Goal: Task Accomplishment & Management: Use online tool/utility

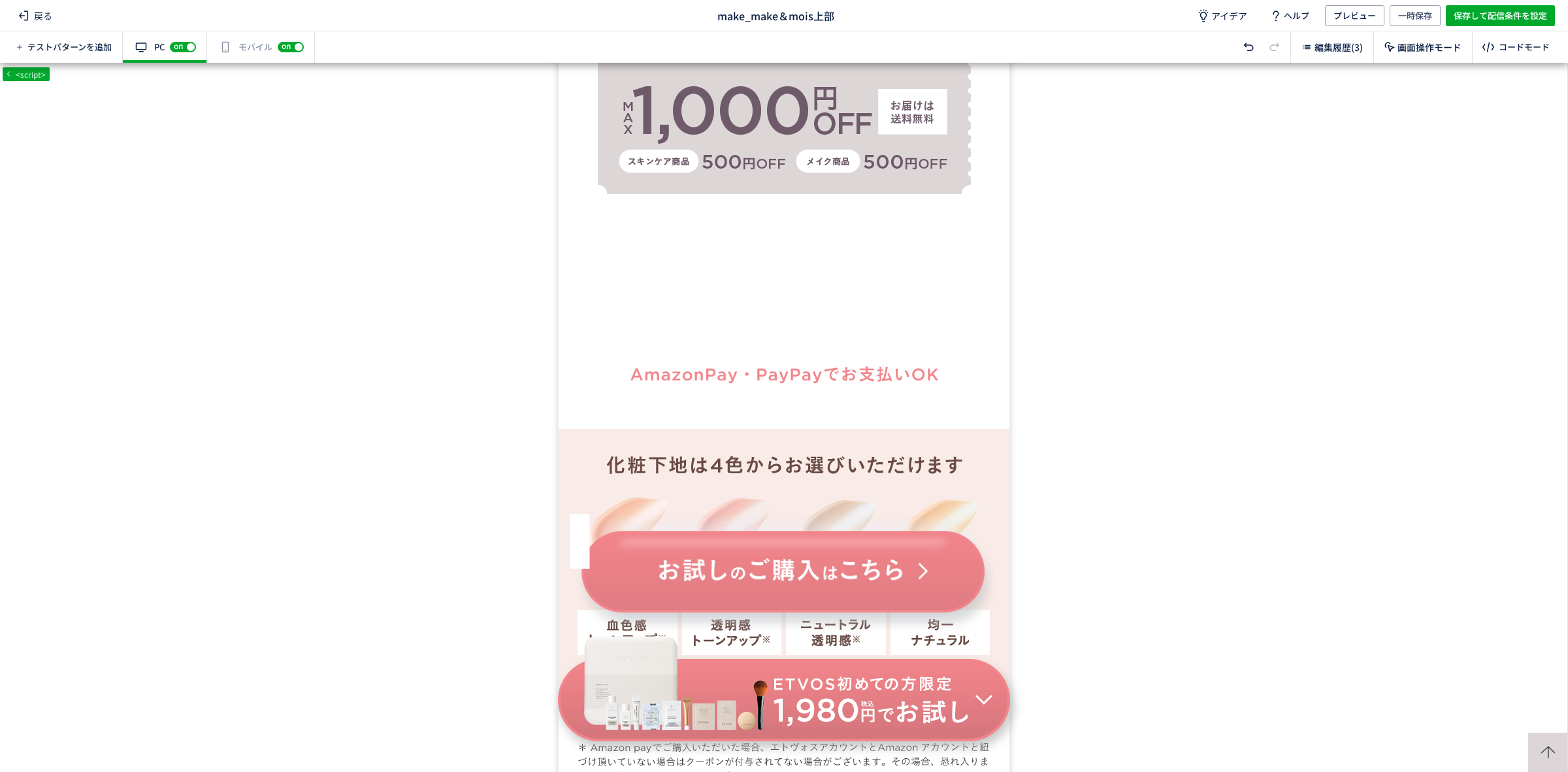
scroll to position [1775, 0]
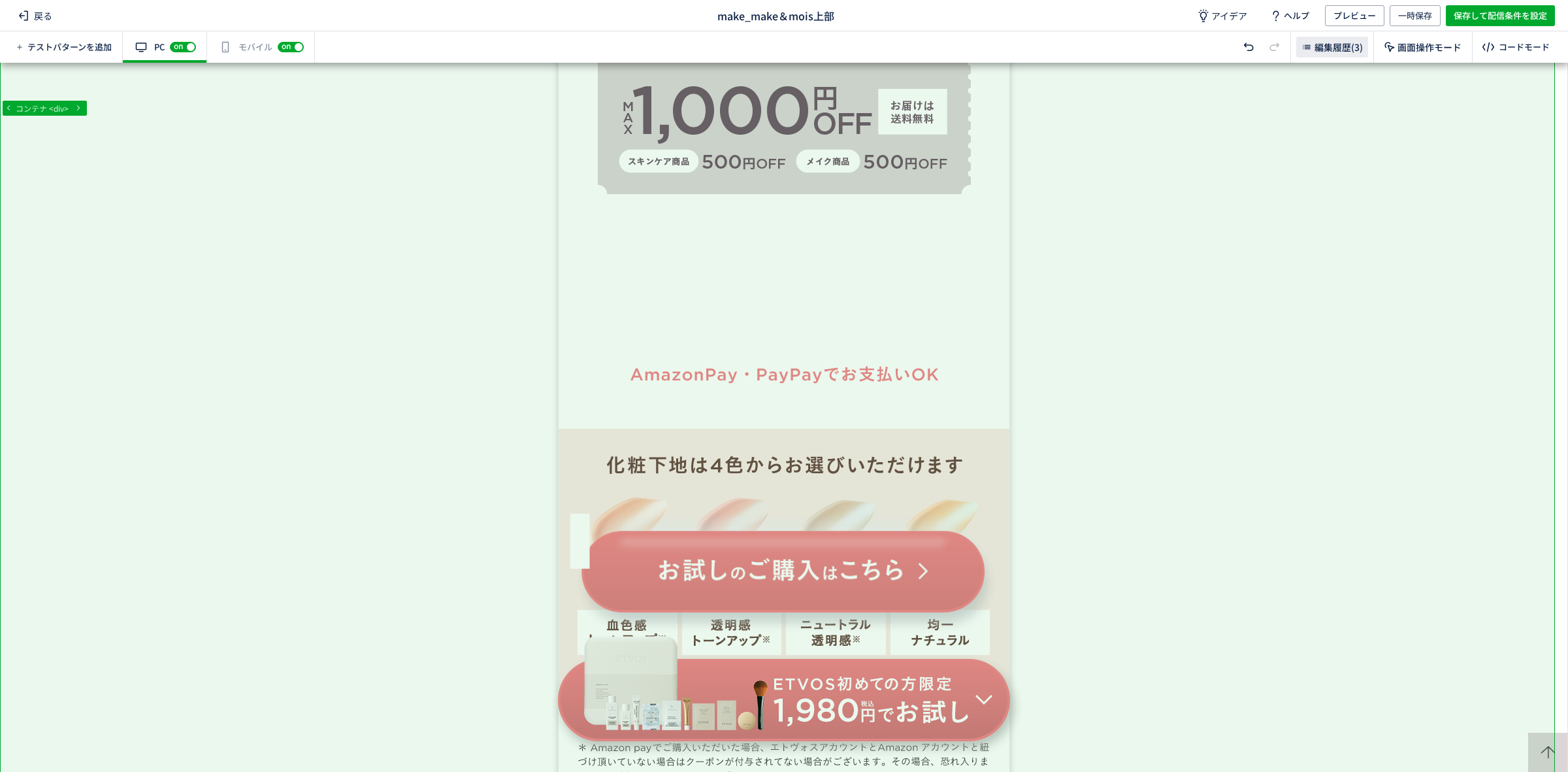
click at [1337, 53] on span "編集履歴(3)" at bounding box center [1339, 47] width 48 height 13
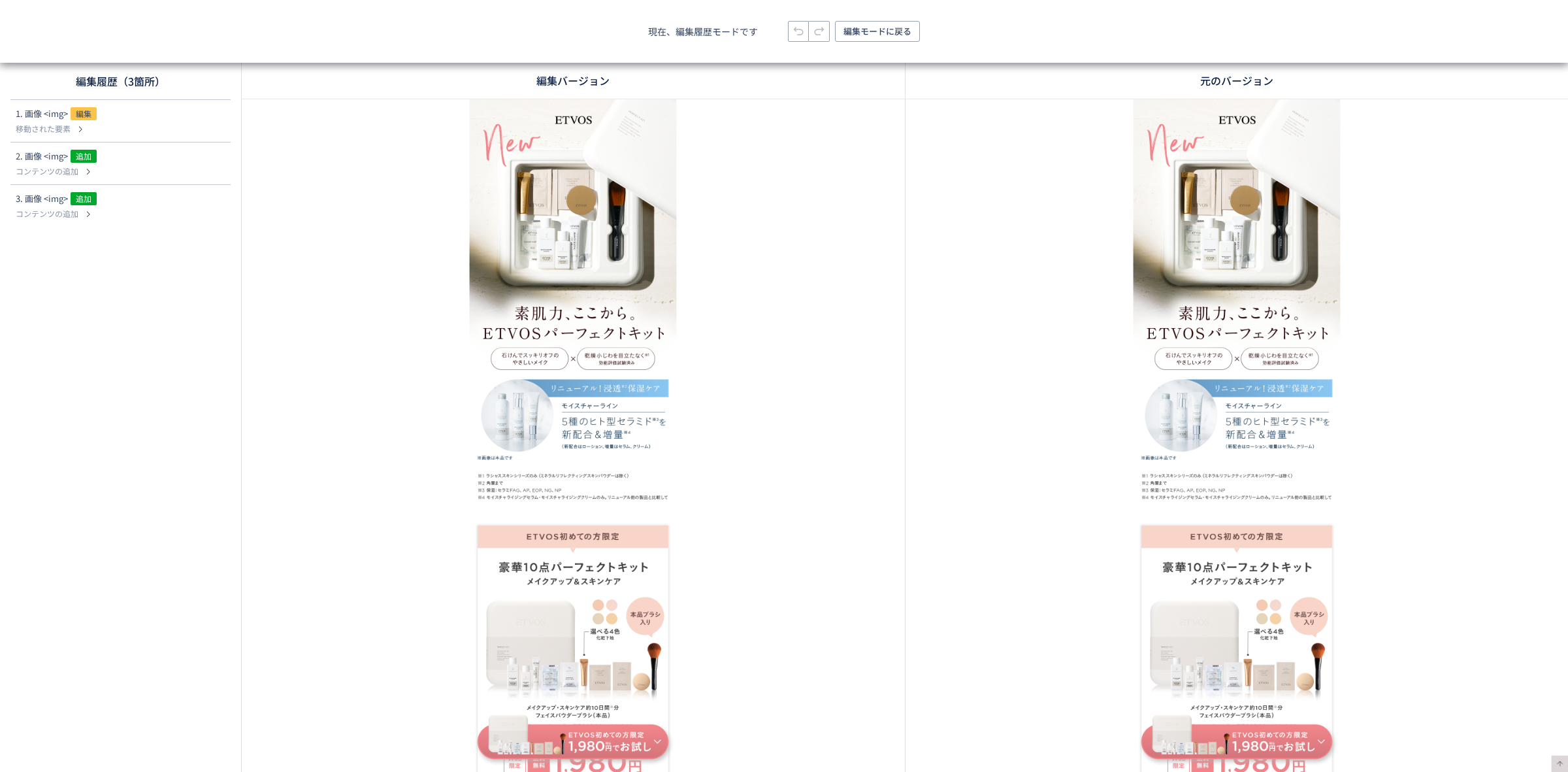
scroll to position [0, 0]
click at [216, 125] on use at bounding box center [214, 120] width 11 height 11
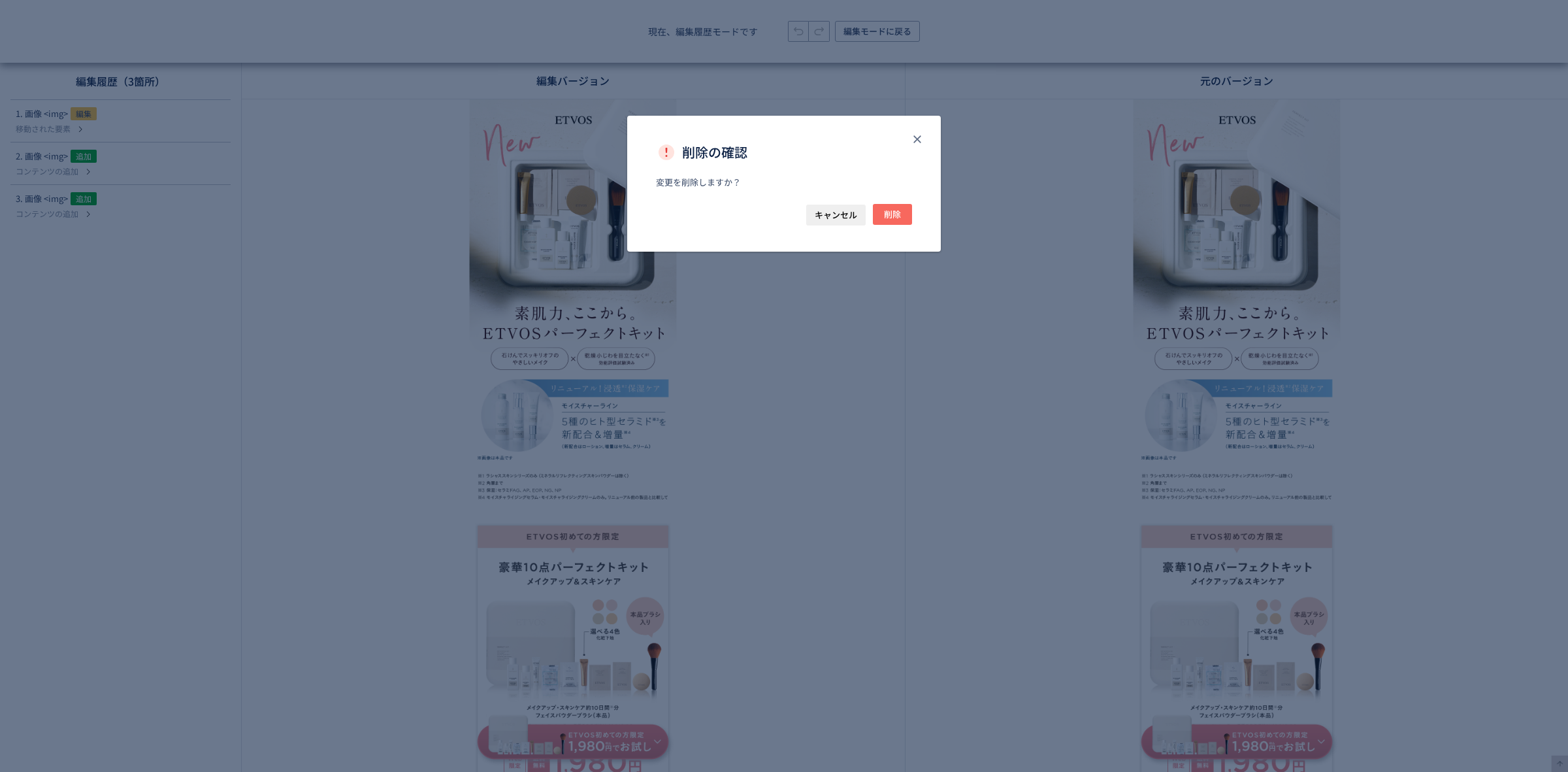
click at [902, 214] on button "削除" at bounding box center [892, 214] width 39 height 21
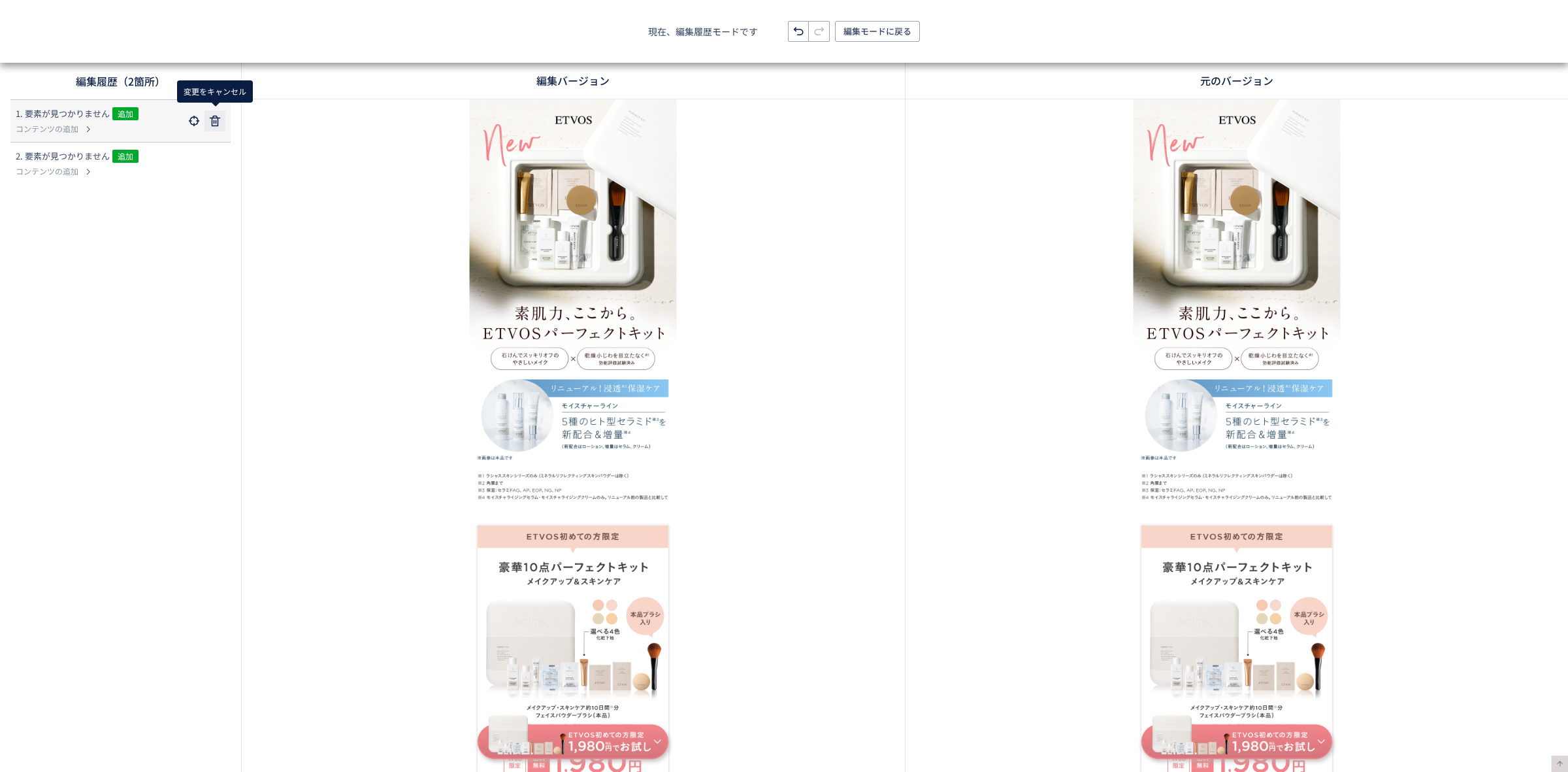
click at [214, 128] on icon at bounding box center [215, 121] width 16 height 16
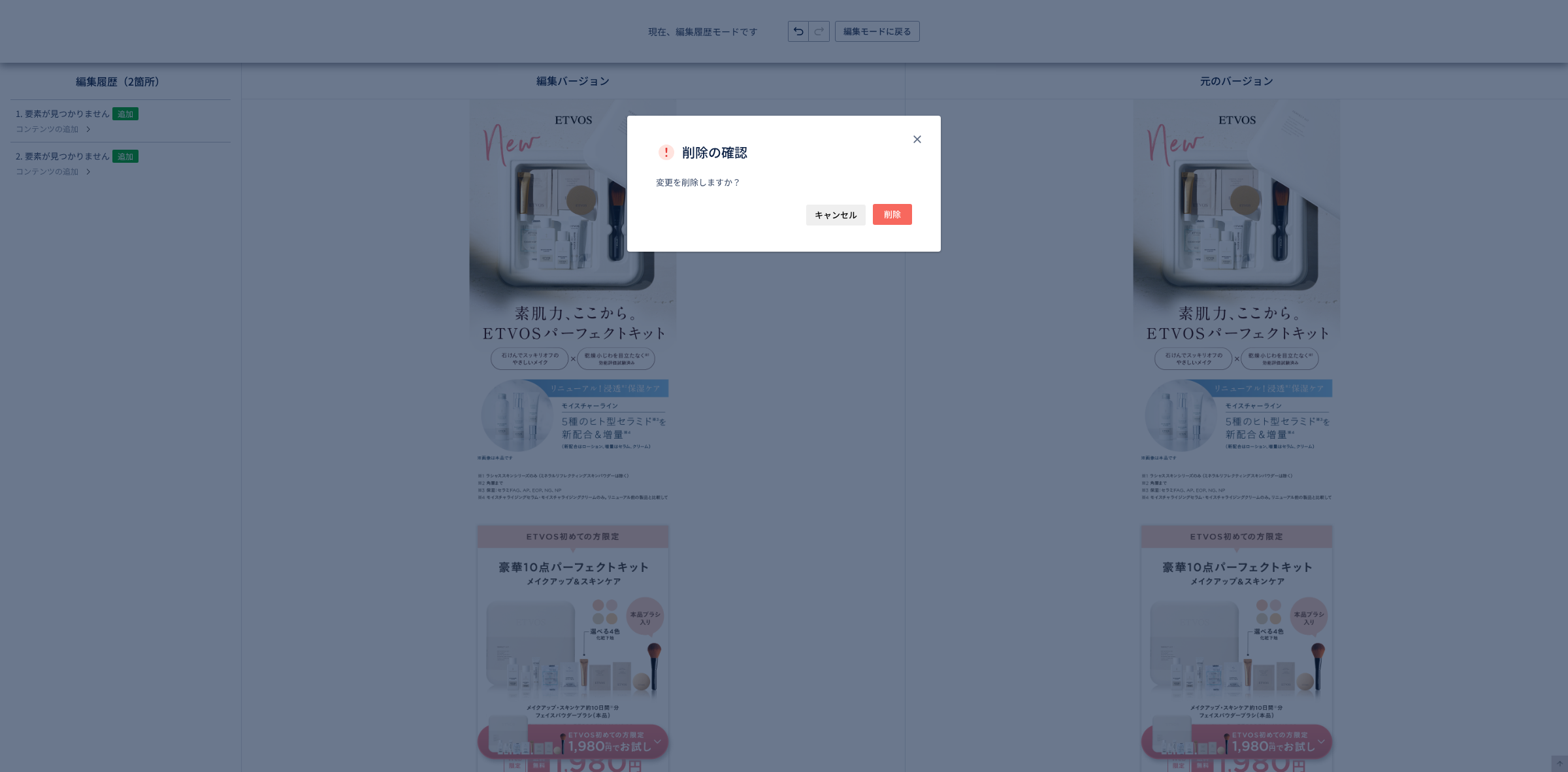
click at [902, 214] on button "削除" at bounding box center [892, 214] width 39 height 21
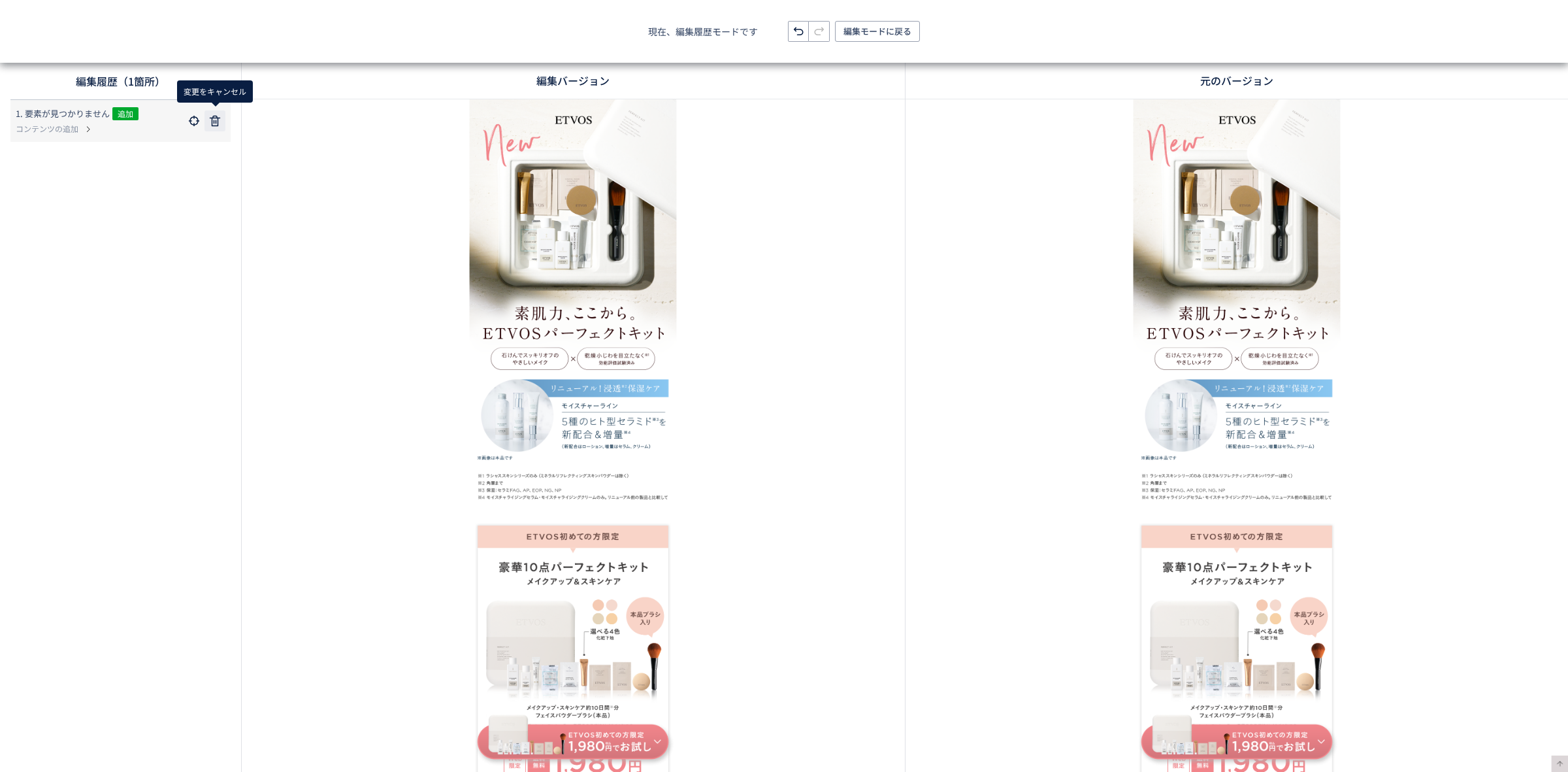
click at [209, 121] on icon at bounding box center [215, 121] width 16 height 16
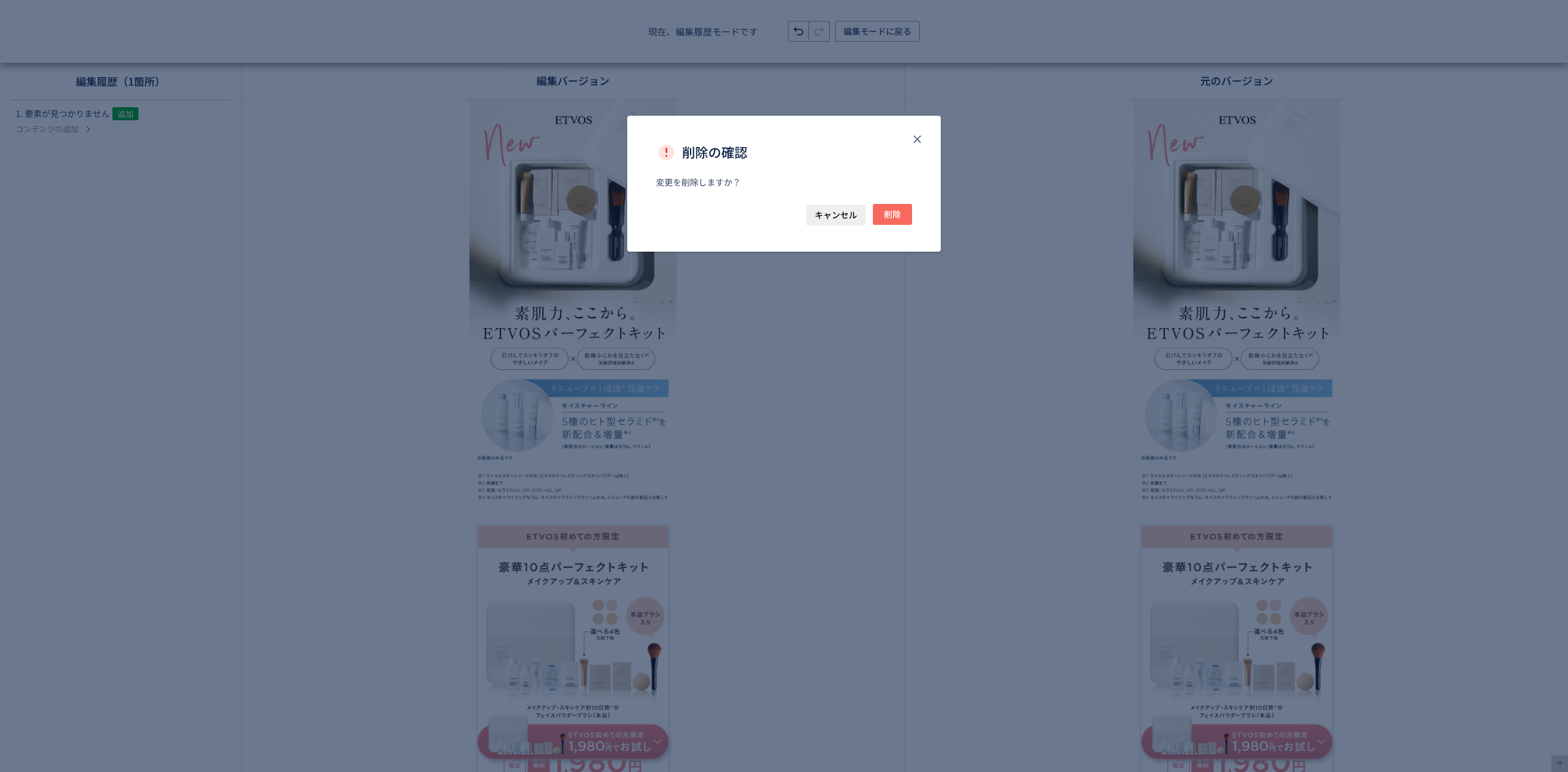
click at [895, 210] on span "削除" at bounding box center [893, 214] width 17 height 21
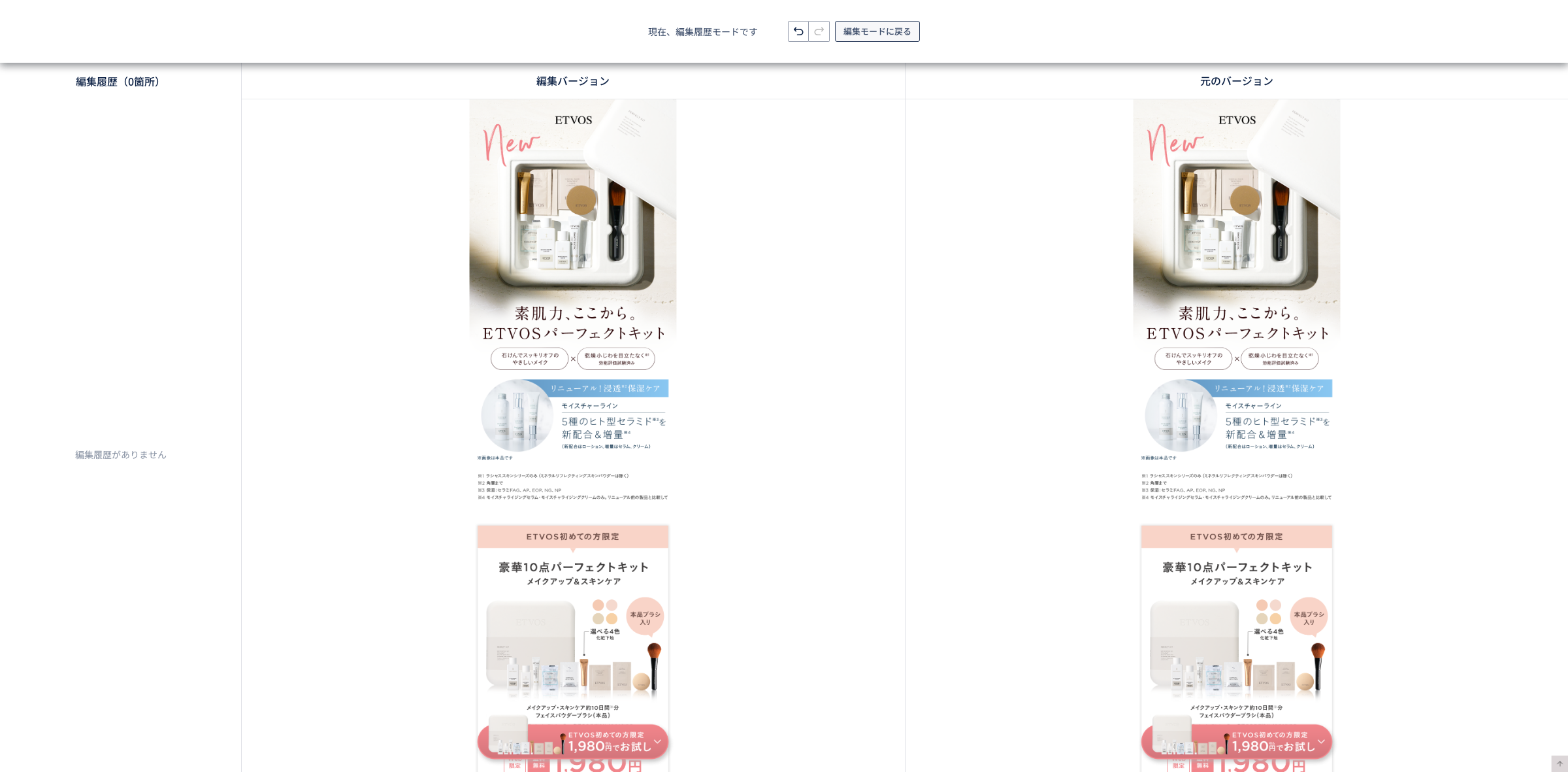
click at [881, 31] on span "編集モードに戻る" at bounding box center [877, 31] width 68 height 21
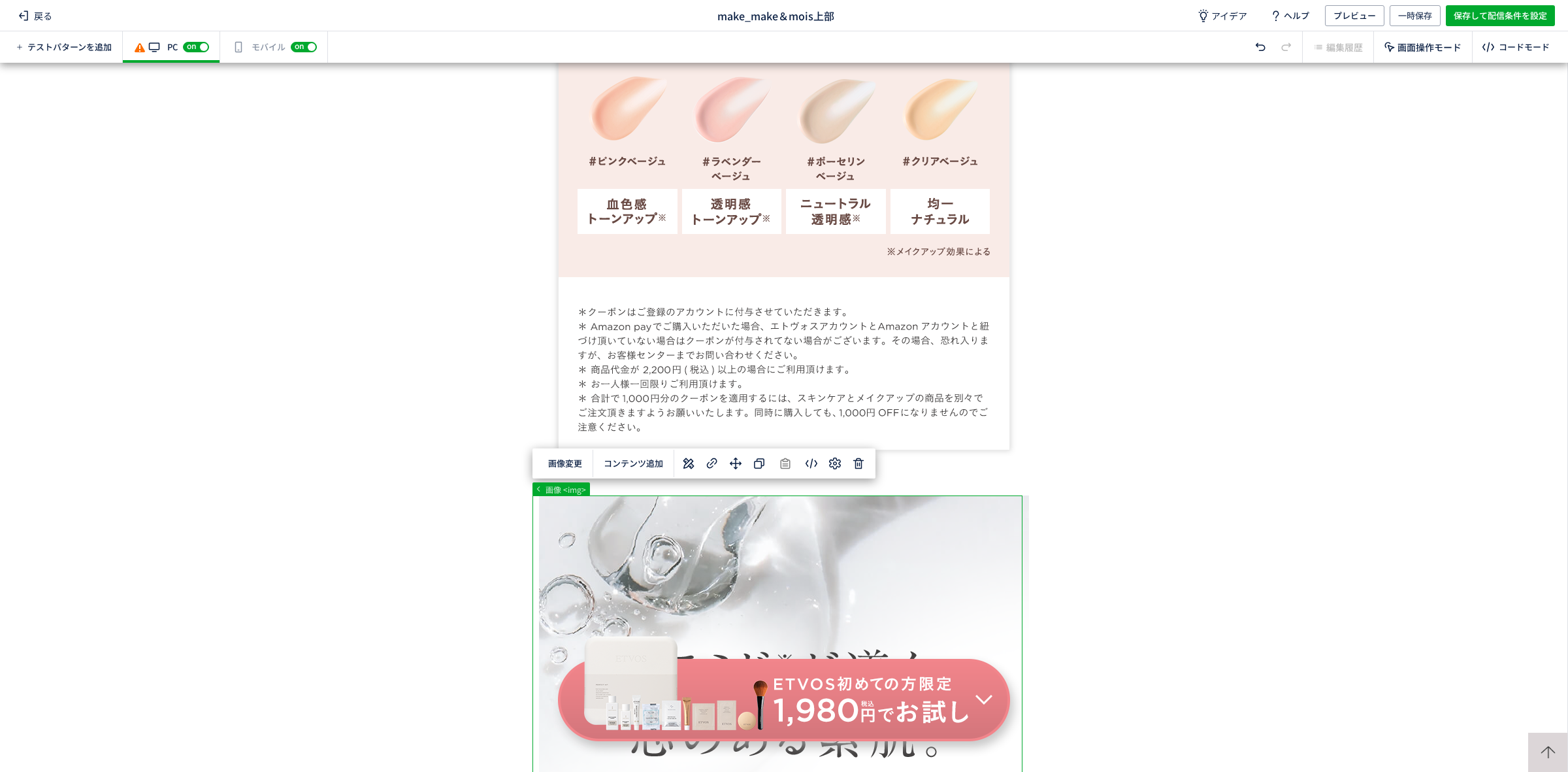
click at [645, 460] on button "コンテンツ追加" at bounding box center [633, 463] width 75 height 20
click at [648, 499] on span "選択した要素の前" at bounding box center [642, 498] width 68 height 12
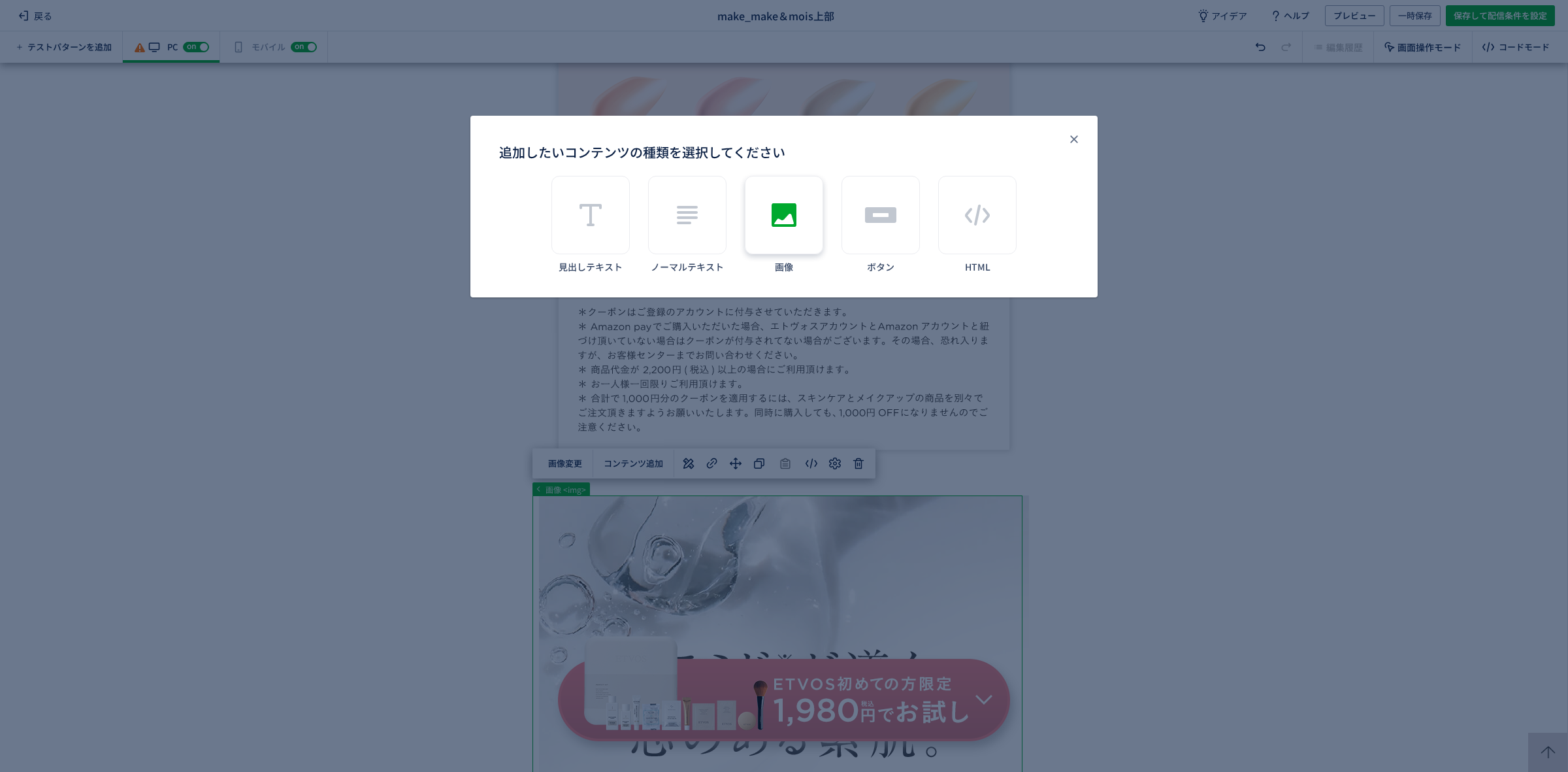
click at [808, 217] on div "追加したいコンテンツの種類を選択してください" at bounding box center [784, 215] width 78 height 78
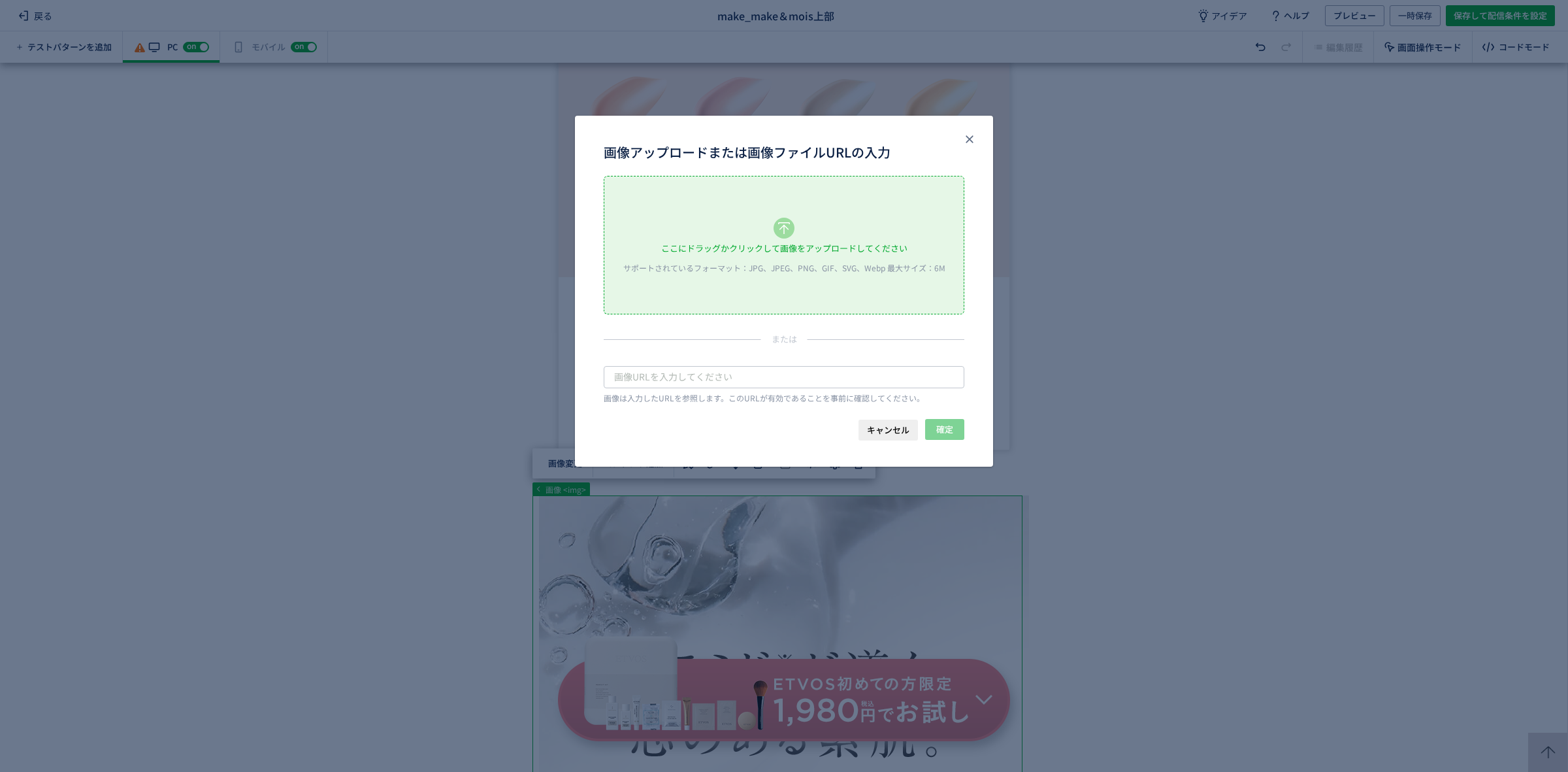
click at [795, 231] on div "ここにドラッグかクリックして画像をアップロードしてください サポートされているフォーマット：JPG、JPEG、PNG、GIF、SVG、Webp 最大サイズ：6M" at bounding box center [784, 245] width 359 height 138
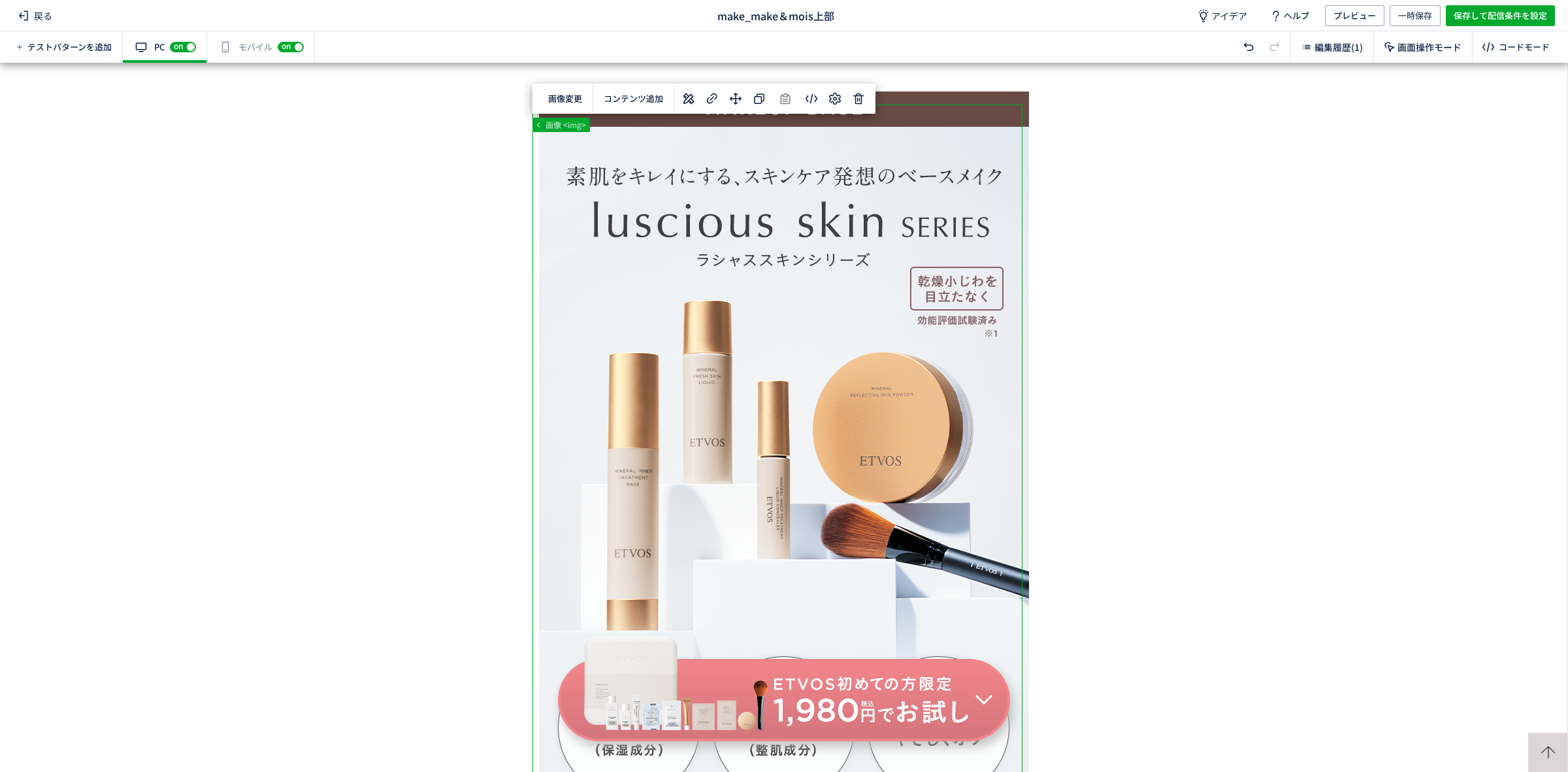
scroll to position [2644, 0]
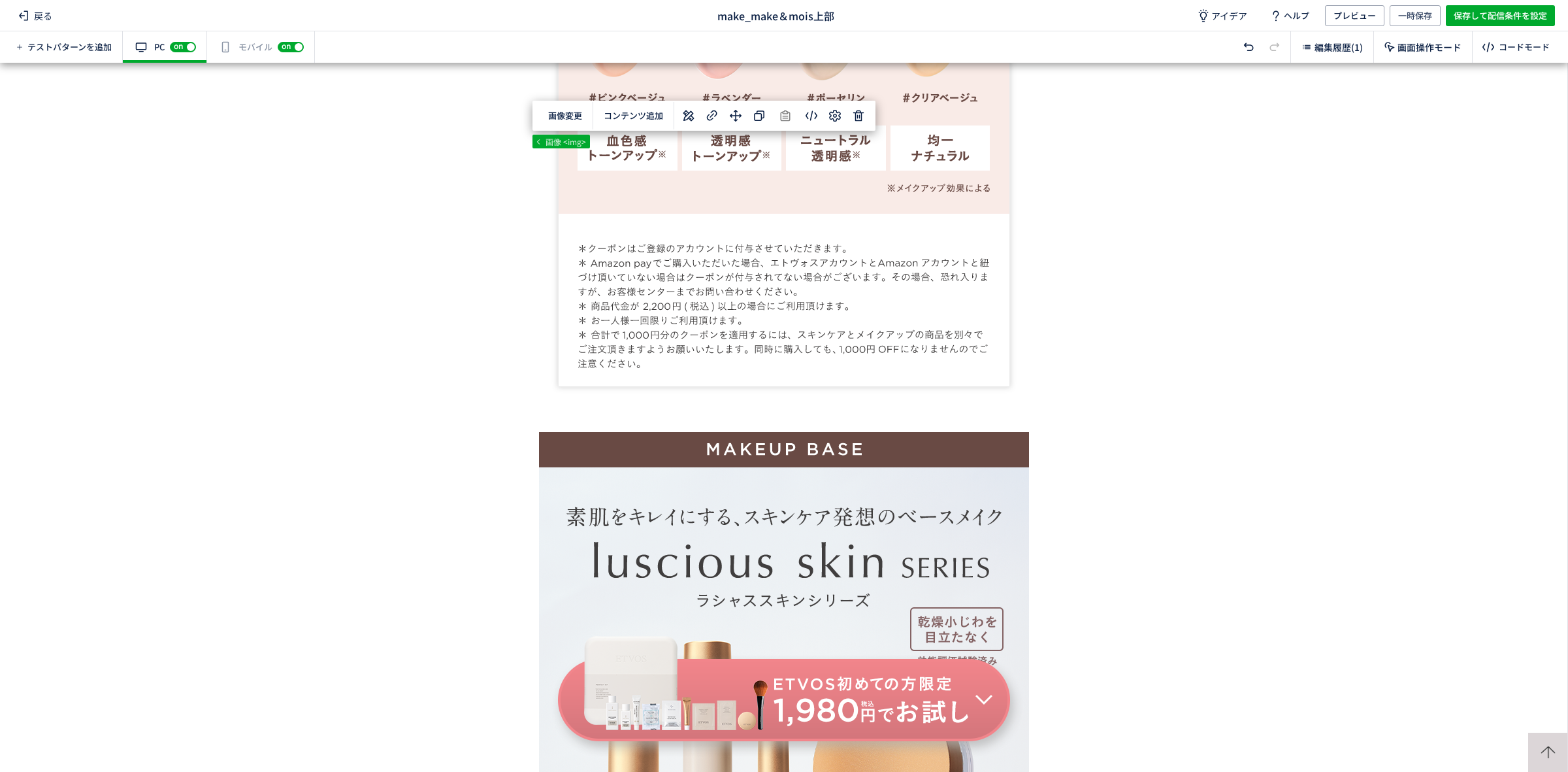
scroll to position [12755, 0]
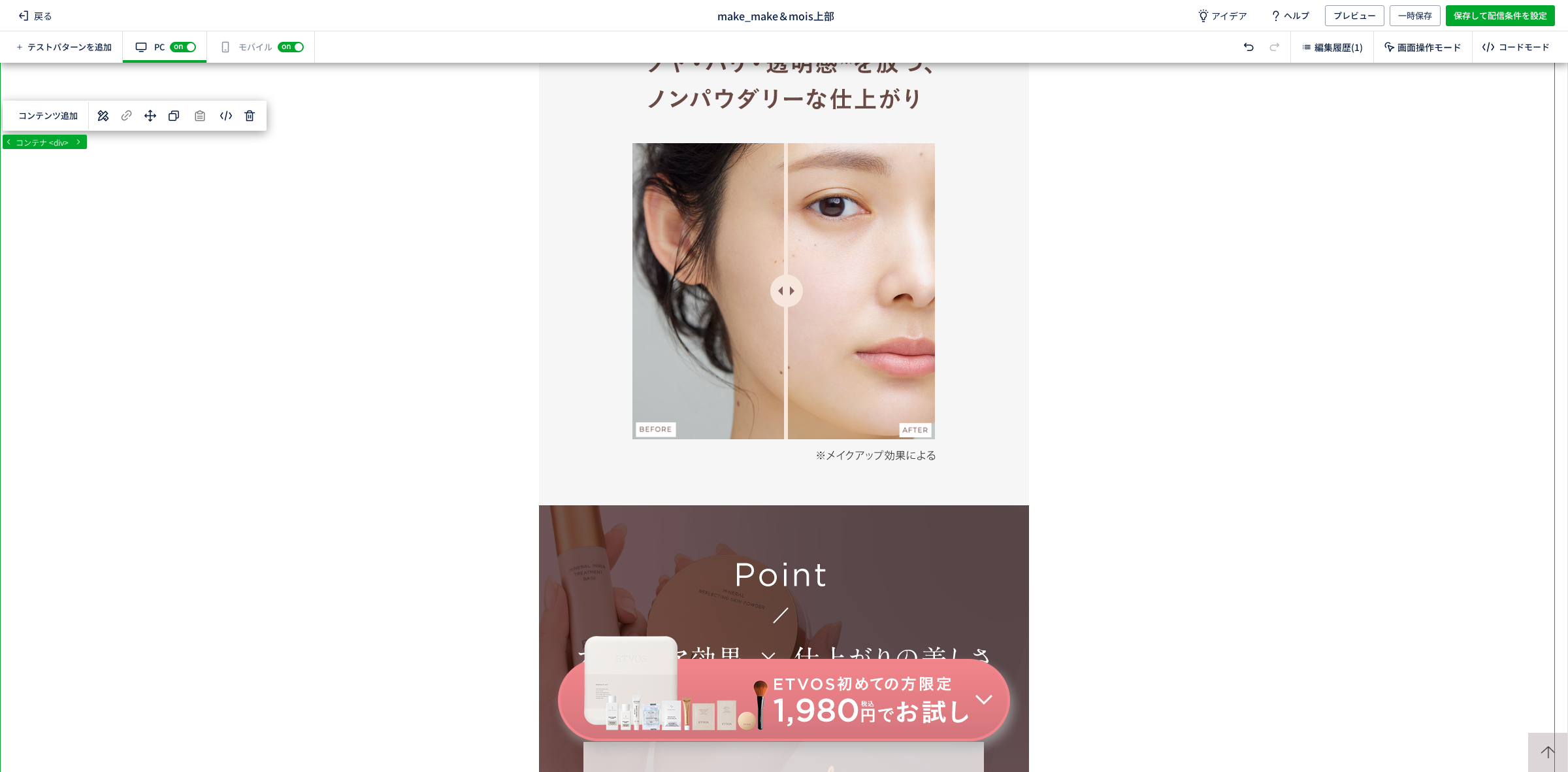
click at [1561, 476] on div at bounding box center [784, 417] width 1567 height 709
drag, startPoint x: 1561, startPoint y: 476, endPoint x: 1542, endPoint y: 239, distance: 237.8
click at [1542, 239] on div at bounding box center [784, 417] width 1567 height 709
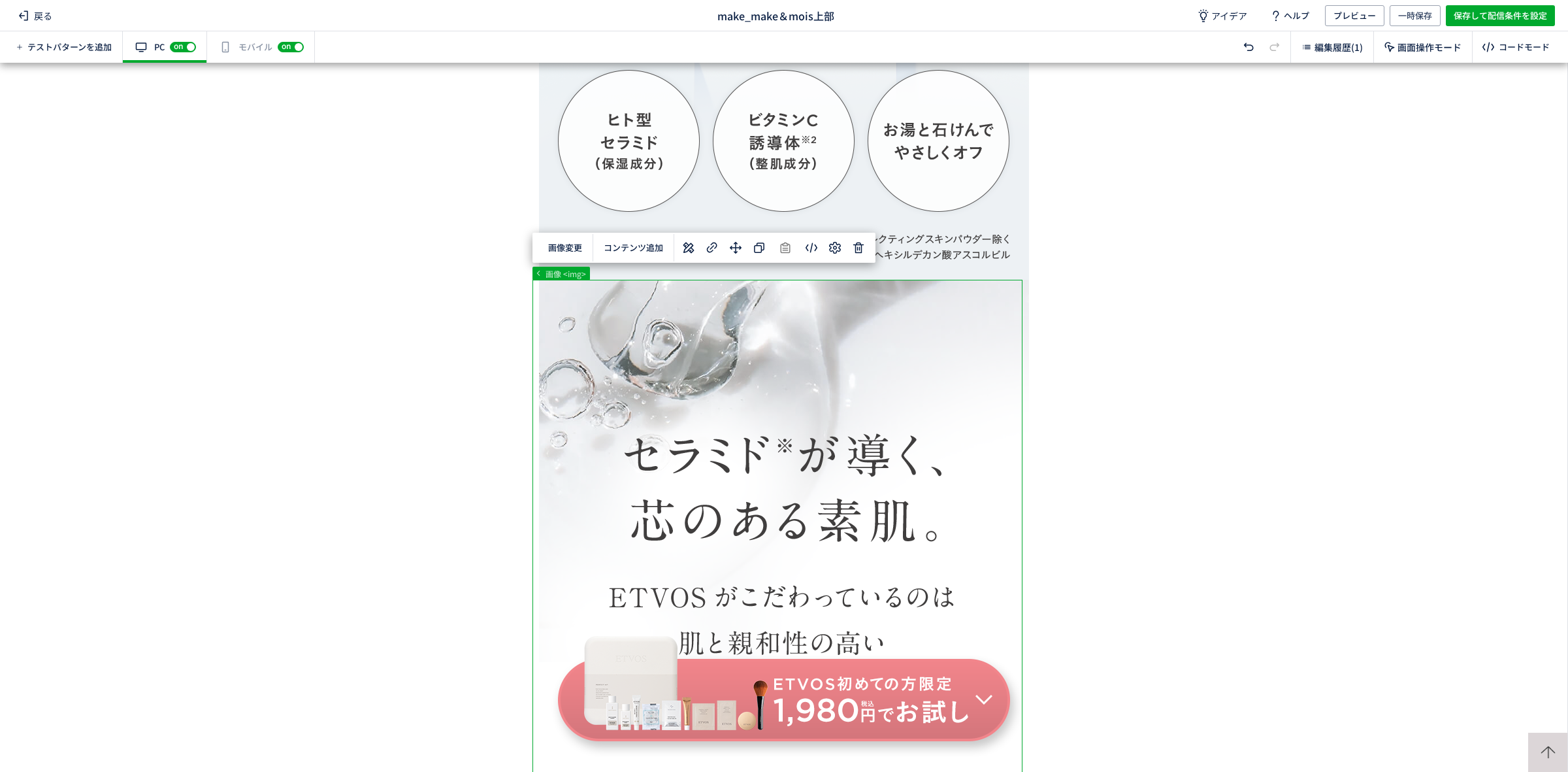
click at [621, 247] on button "コンテンツ追加" at bounding box center [633, 248] width 75 height 20
click at [635, 282] on span "選択した要素の前" at bounding box center [642, 282] width 68 height 12
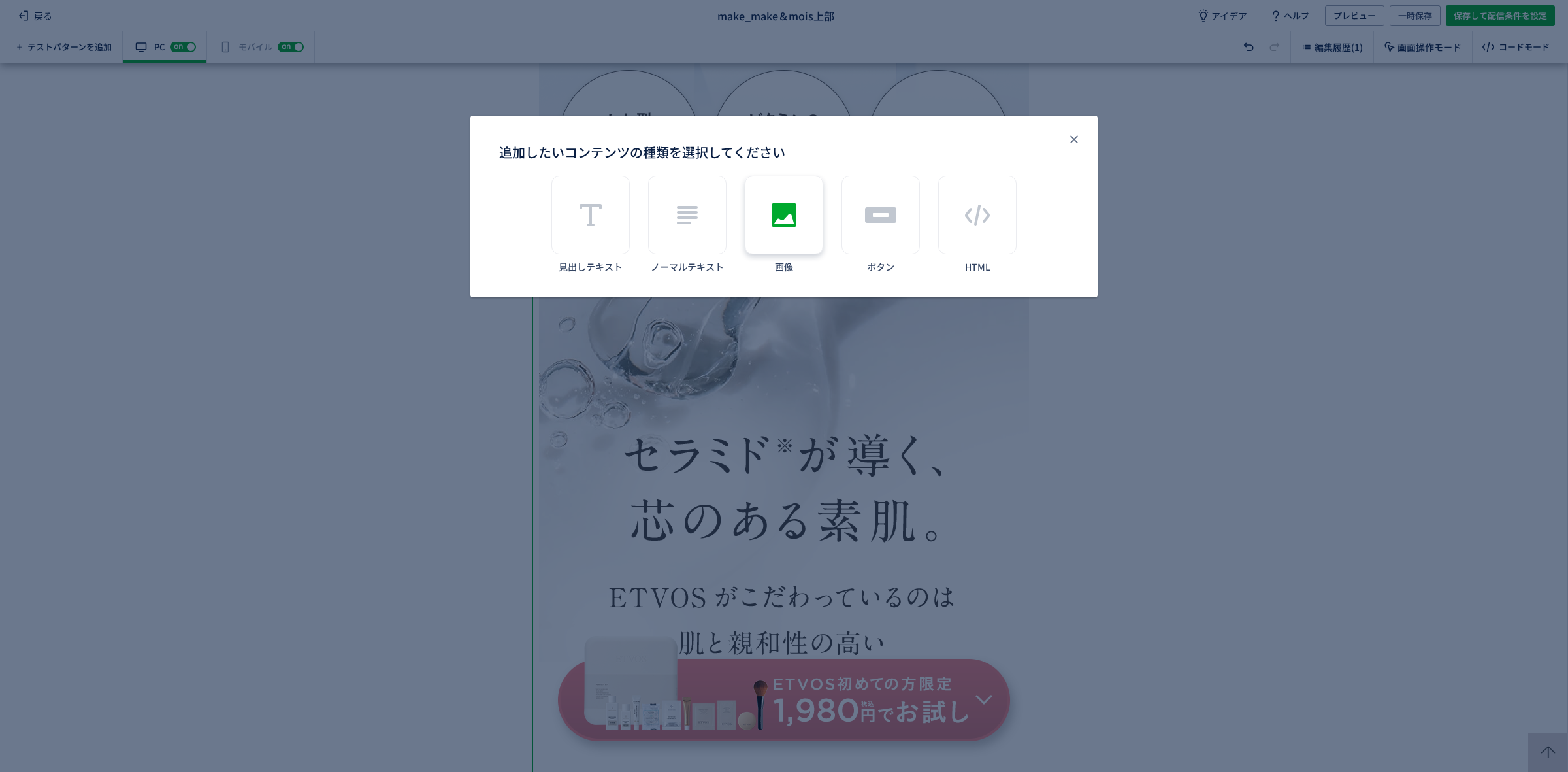
click at [781, 206] on use "追加したいコンテンツの種類を選択してください" at bounding box center [784, 215] width 25 height 24
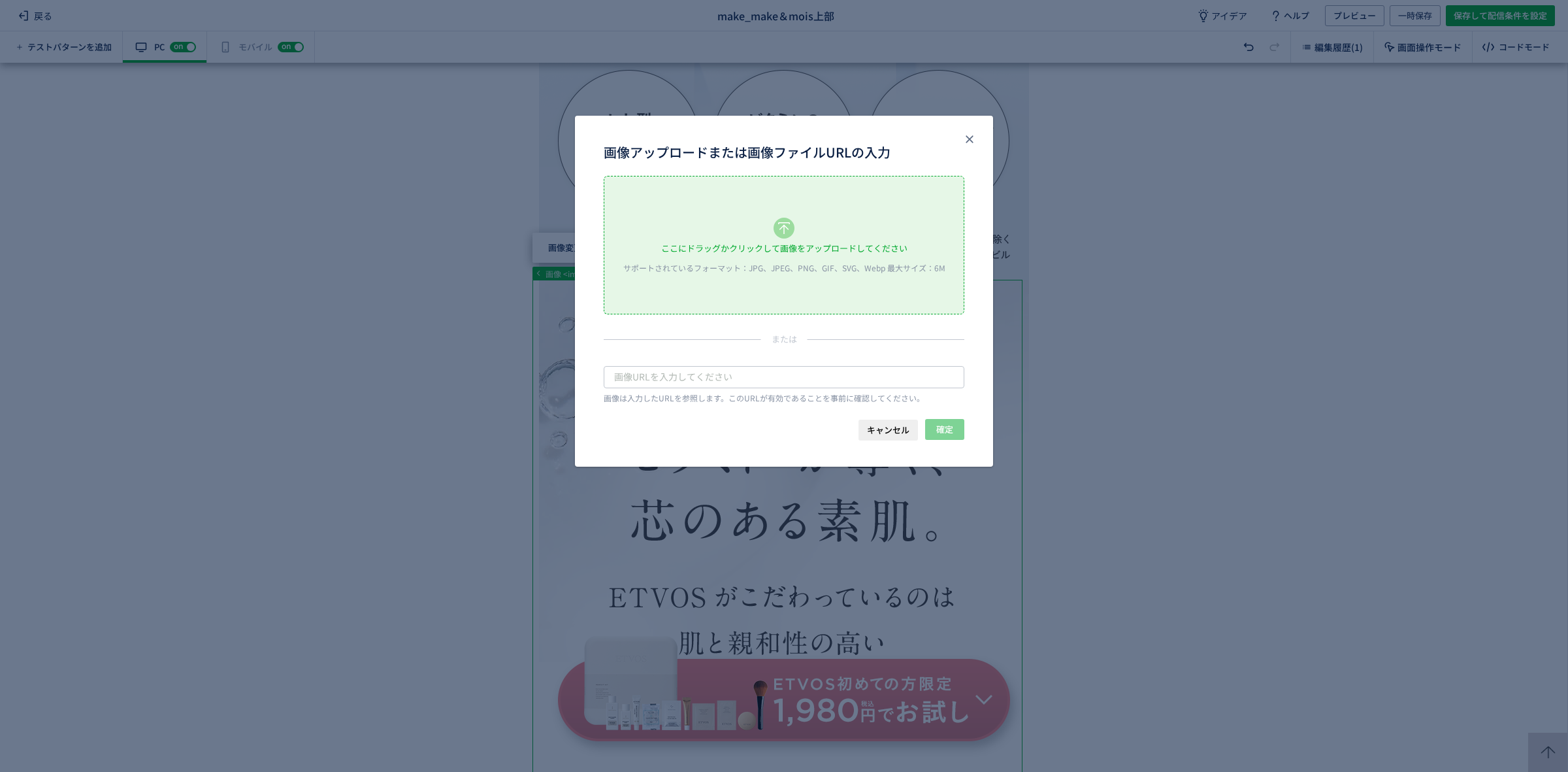
click at [779, 217] on div "ここにドラッグかクリックして画像をアップロードしてください サポートされているフォーマット：JPG、JPEG、PNG、GIF、SVG、Webp 最大サイズ：6M" at bounding box center [784, 245] width 359 height 138
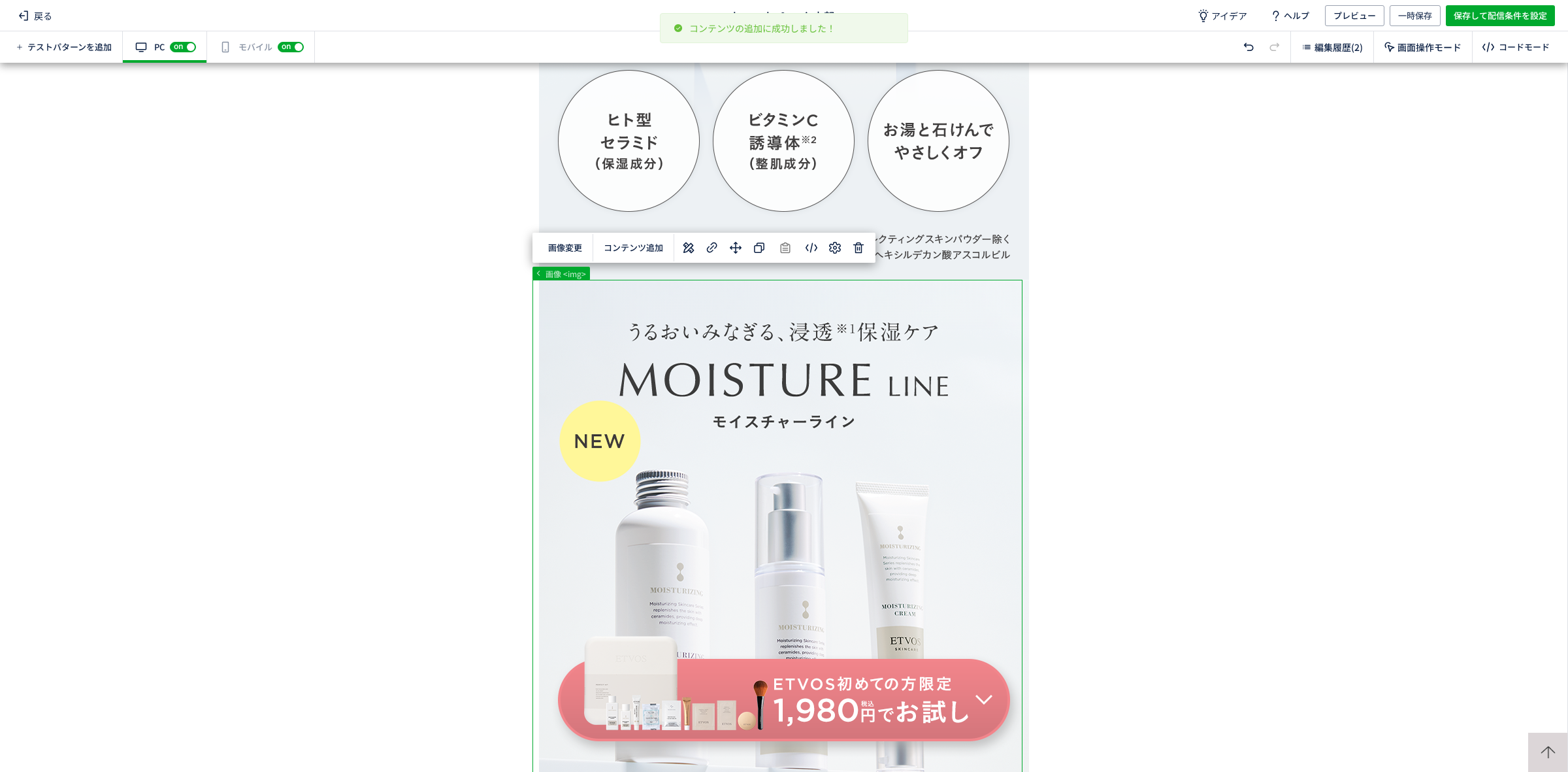
click at [625, 247] on button "コンテンツ追加" at bounding box center [633, 248] width 75 height 20
click at [632, 279] on span "選択した要素の前" at bounding box center [642, 282] width 68 height 12
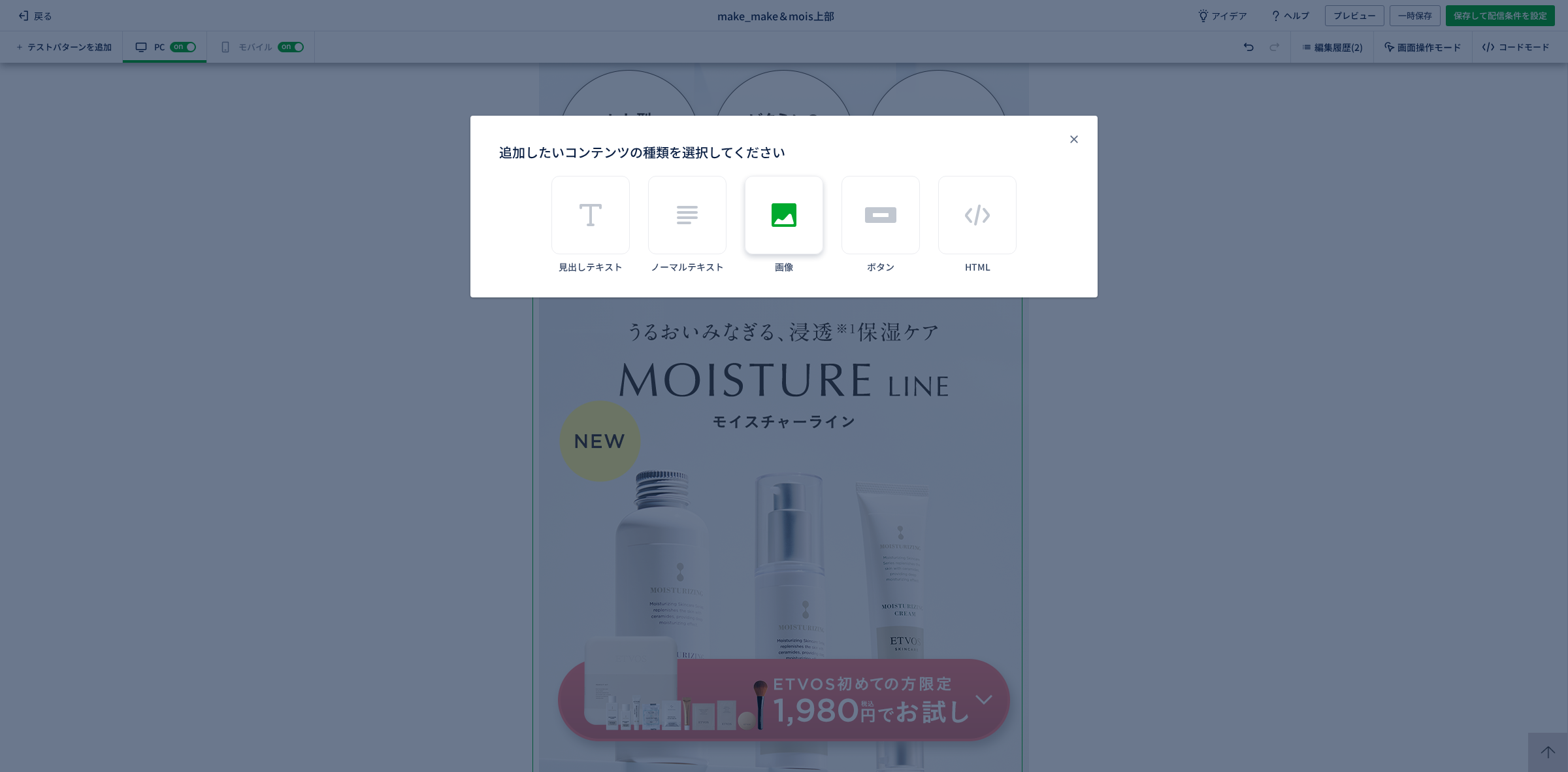
click at [750, 223] on div "追加したいコンテンツの種類を選択してください" at bounding box center [784, 215] width 78 height 78
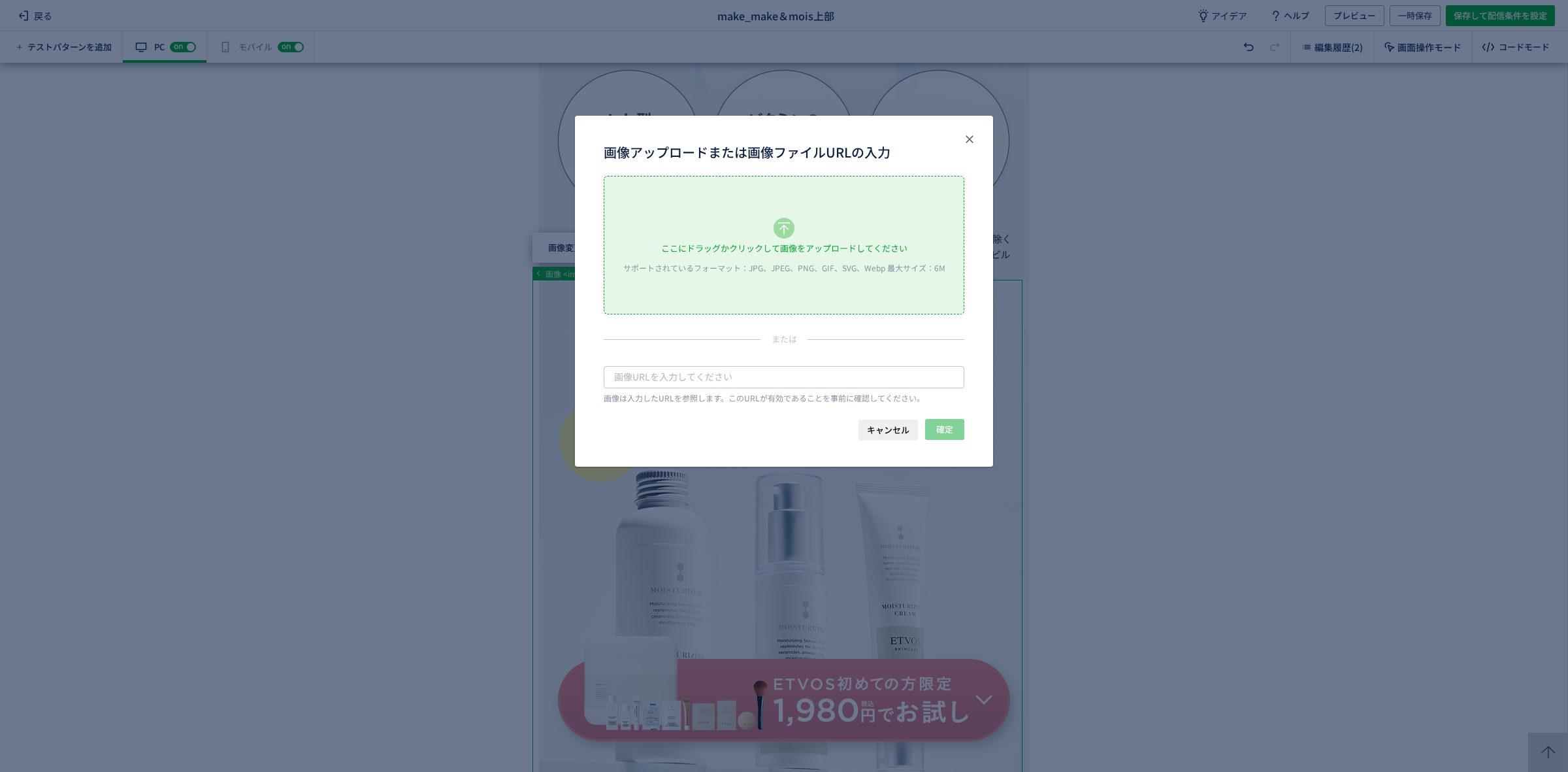
click at [761, 246] on div "ここにドラッグかクリックして画像をアップロードしてください" at bounding box center [784, 249] width 246 height 20
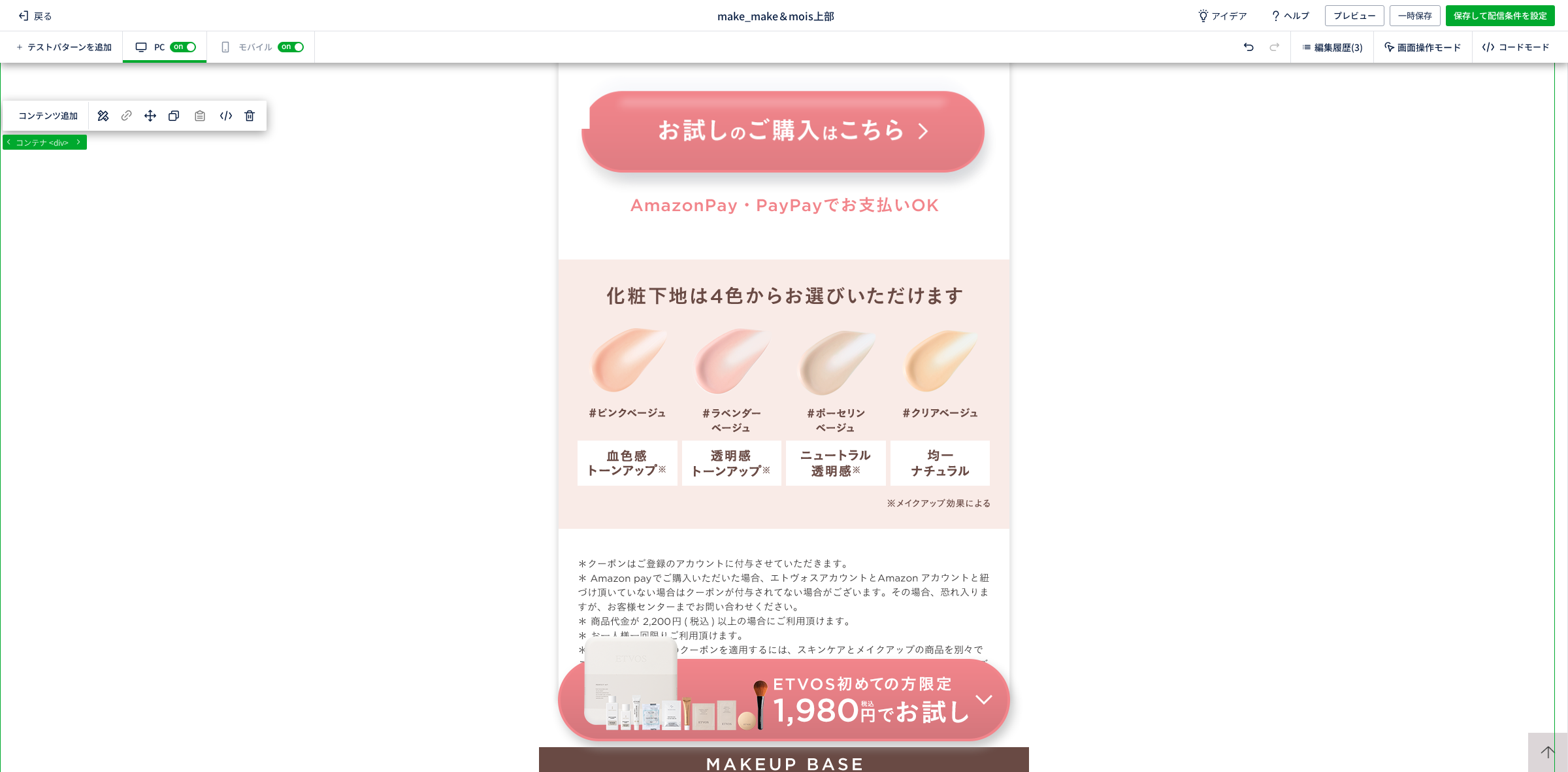
click at [237, 56] on div "有効な編集箇所が確認されません モバイル off on" at bounding box center [261, 47] width 108 height 31
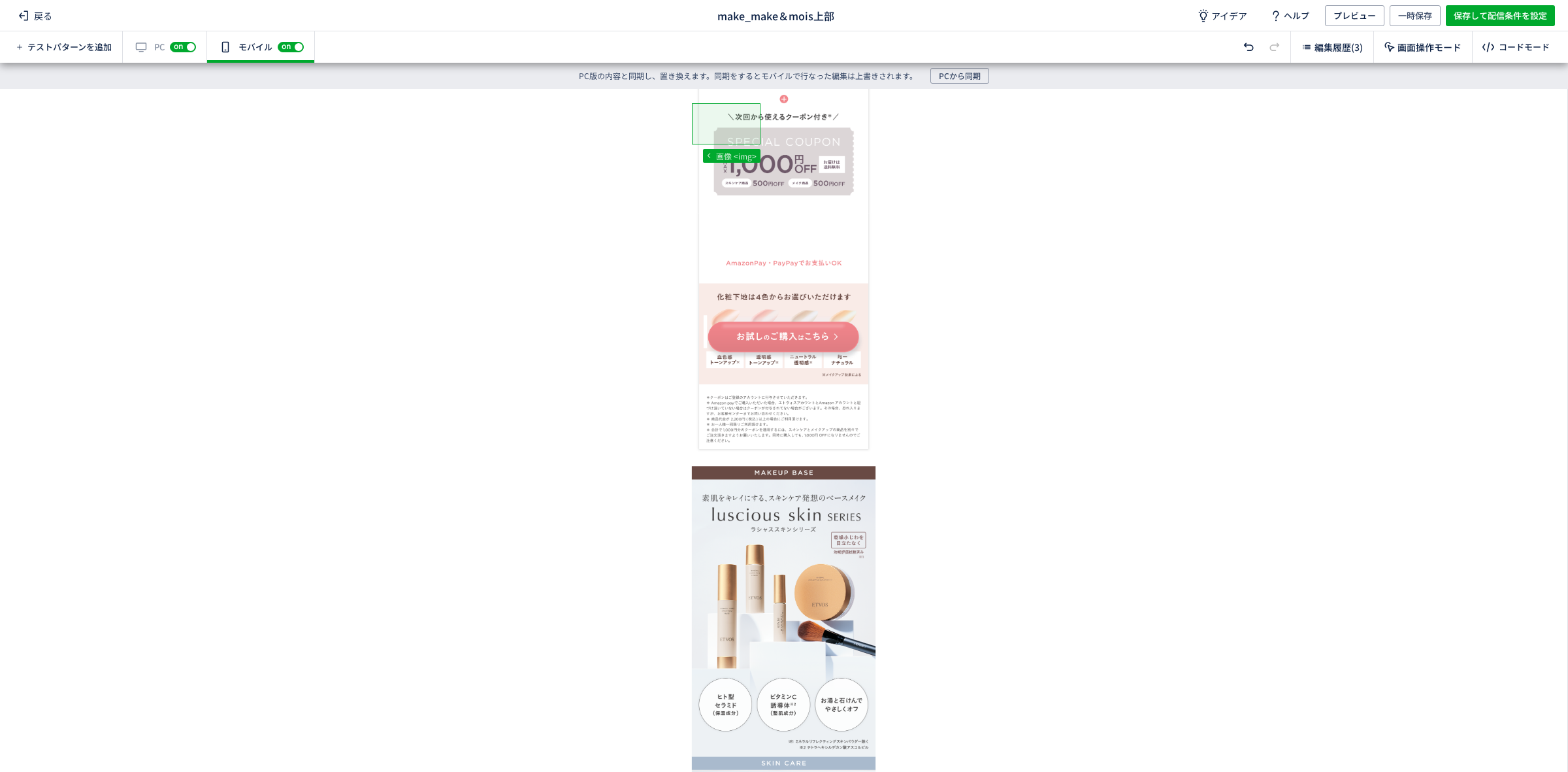
click at [130, 51] on div "有効な編集箇所が確認されません PC off on" at bounding box center [165, 47] width 84 height 31
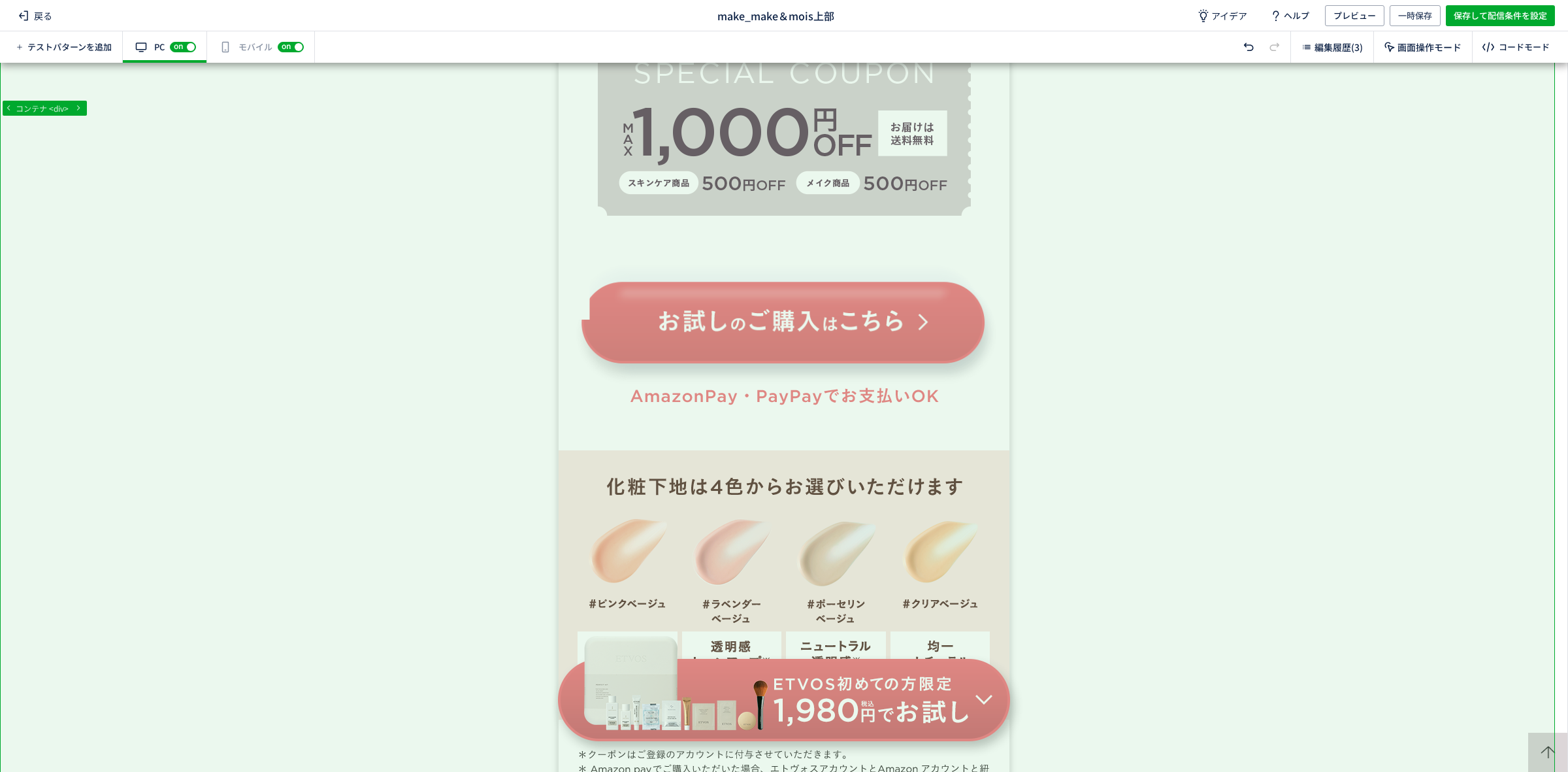
click at [230, 56] on div "有効な編集箇所が確認されません モバイル off on" at bounding box center [261, 47] width 108 height 31
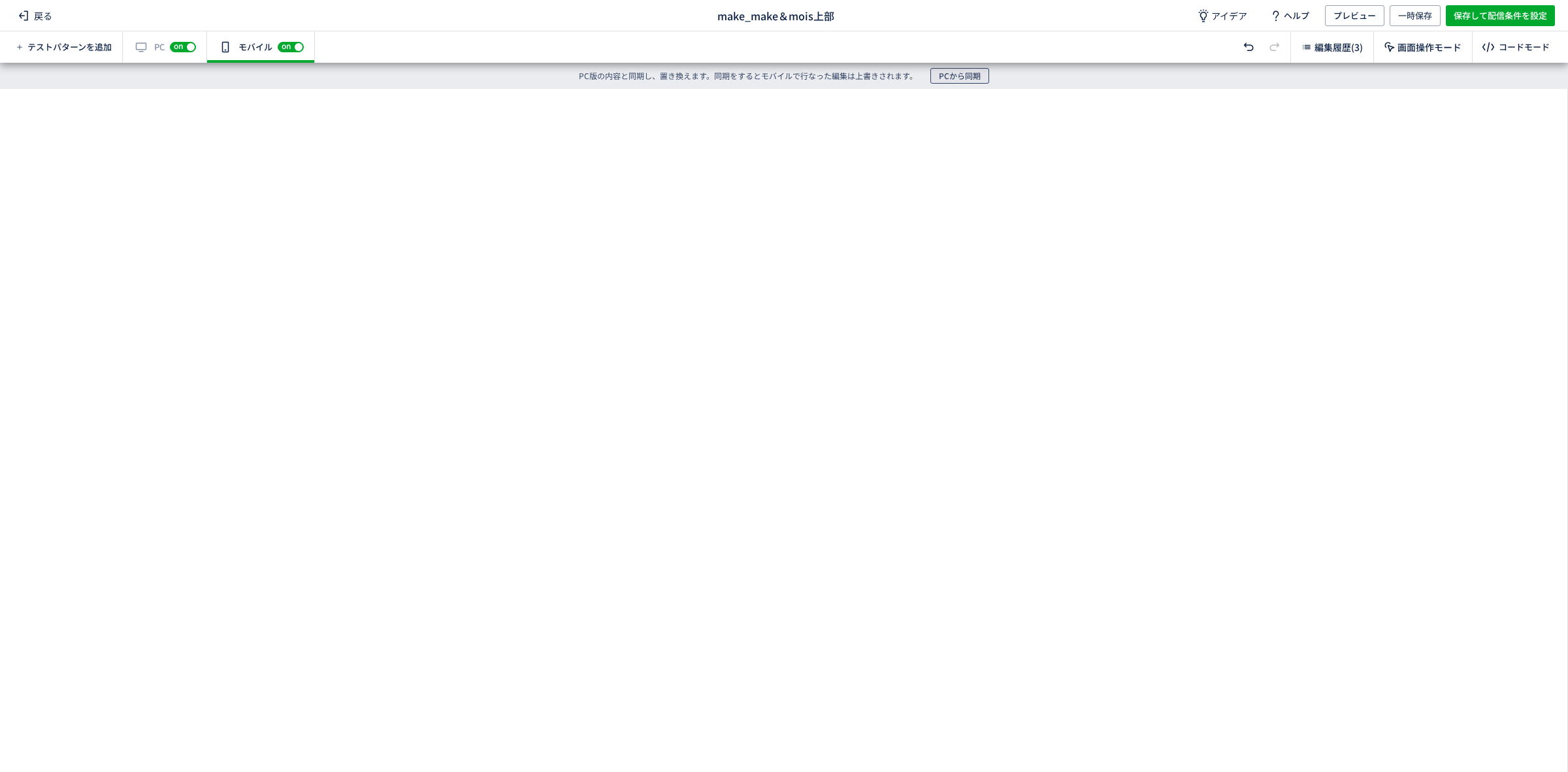
click at [967, 78] on span "PCから同期" at bounding box center [960, 76] width 42 height 16
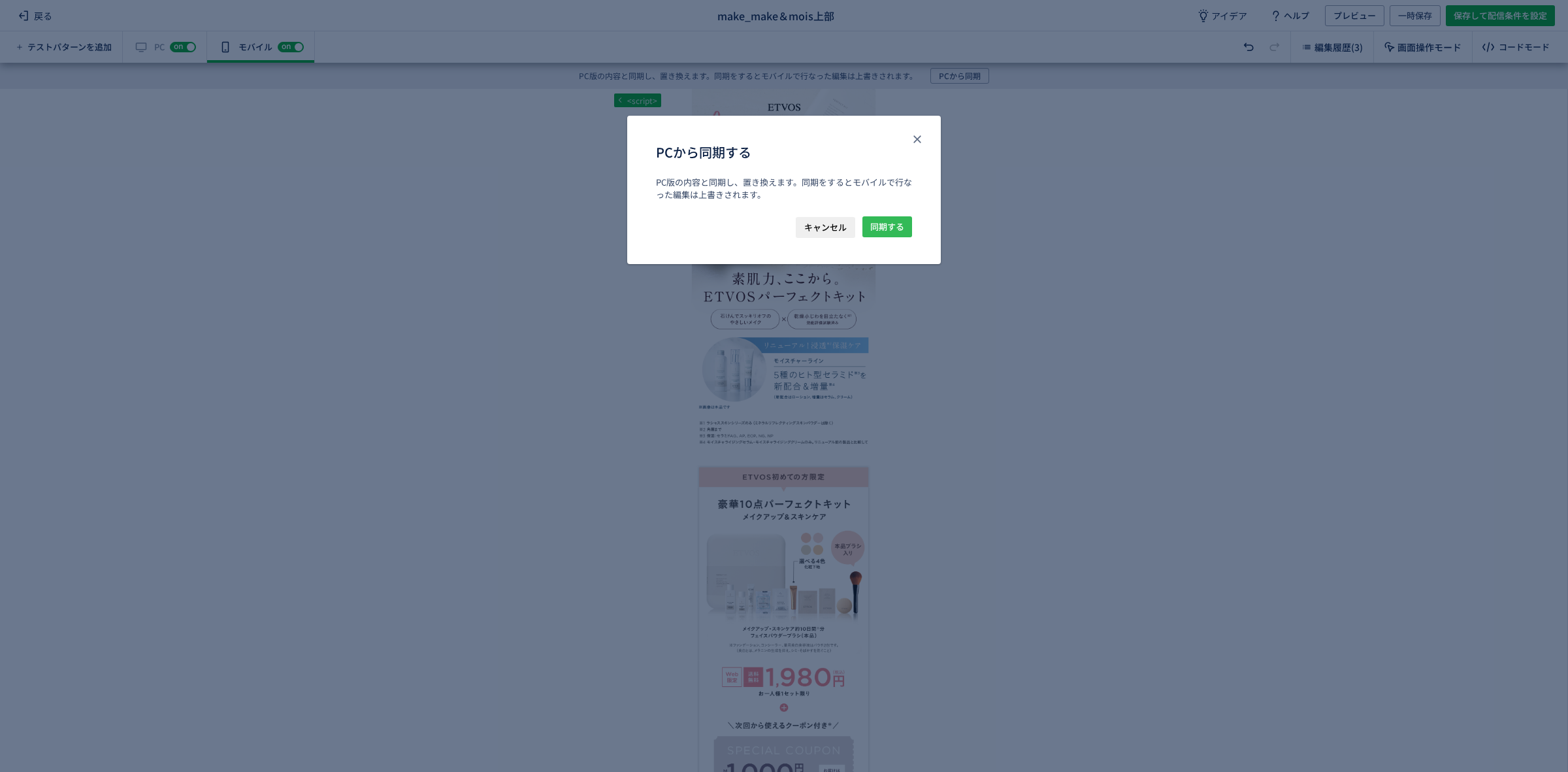
click at [890, 225] on span "同期する" at bounding box center [887, 227] width 34 height 21
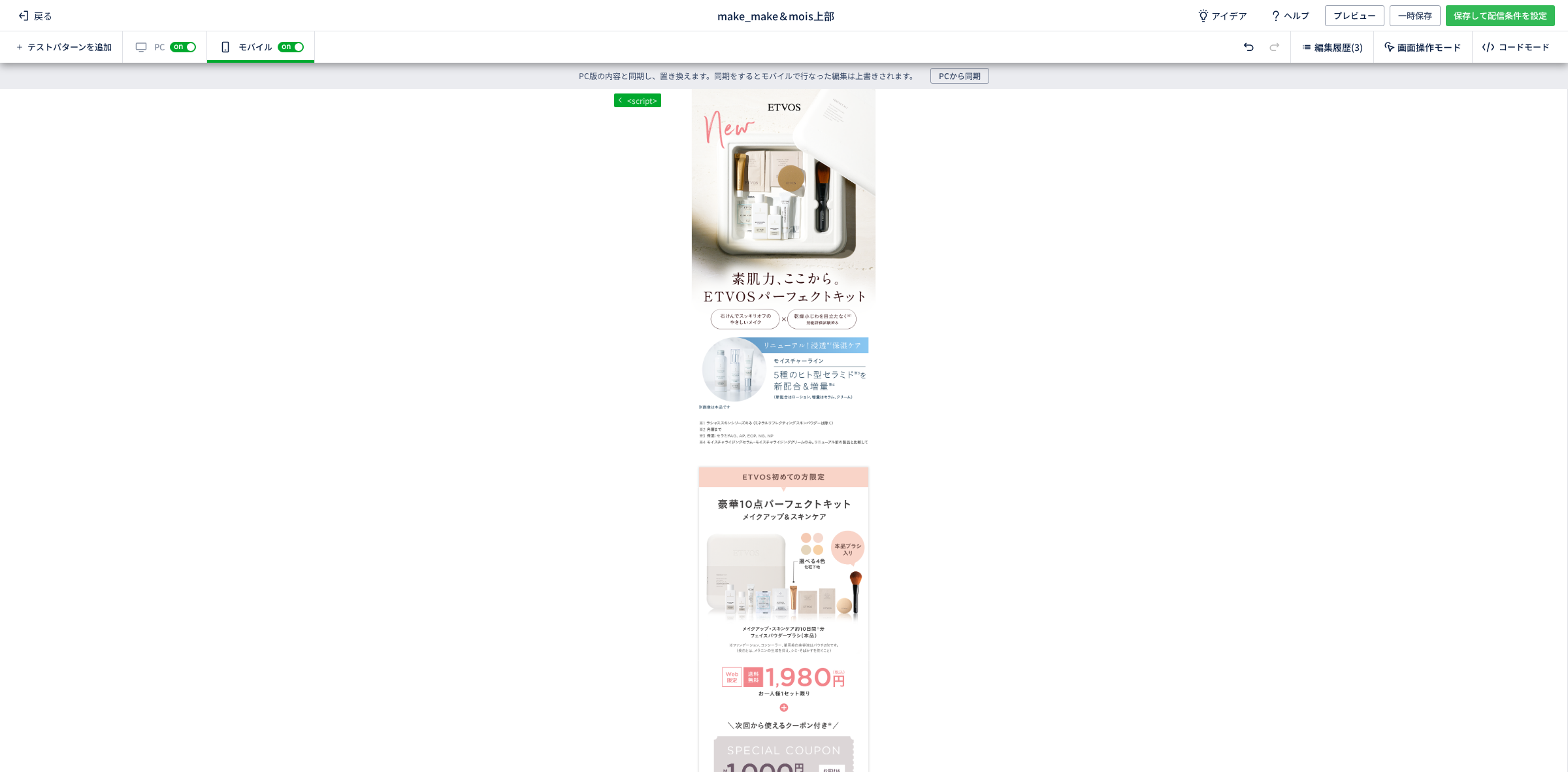
click at [1487, 18] on span "保存して配信条件を設定" at bounding box center [1500, 15] width 93 height 21
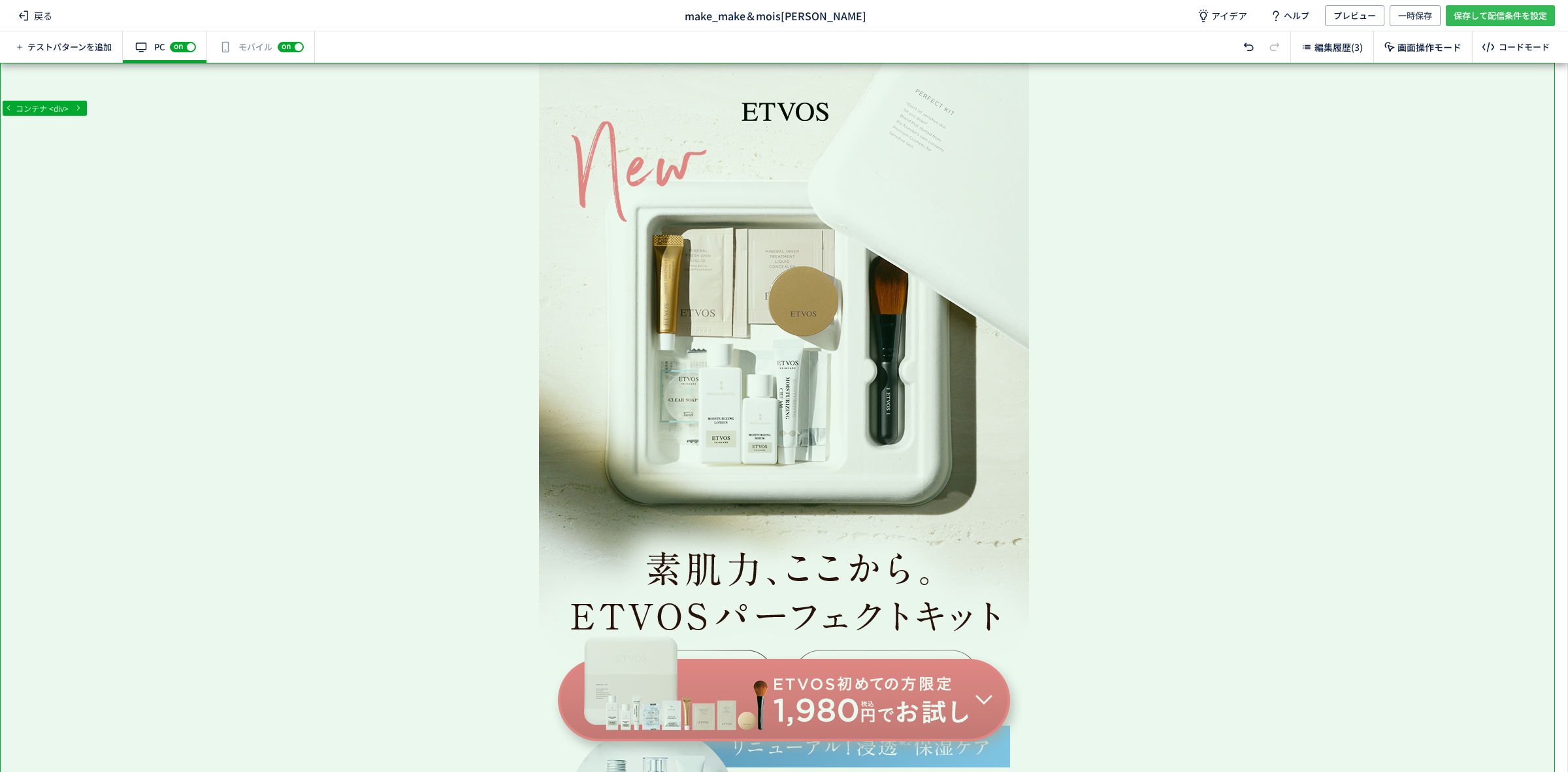
click at [1468, 21] on span "保存して配信条件を設定" at bounding box center [1500, 15] width 93 height 21
